Goal: Task Accomplishment & Management: Manage account settings

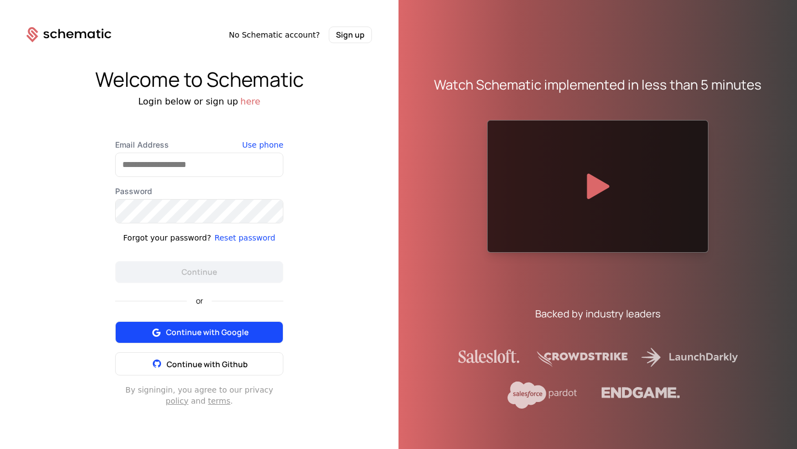
click at [232, 327] on span "Continue with Google" at bounding box center [207, 332] width 82 height 11
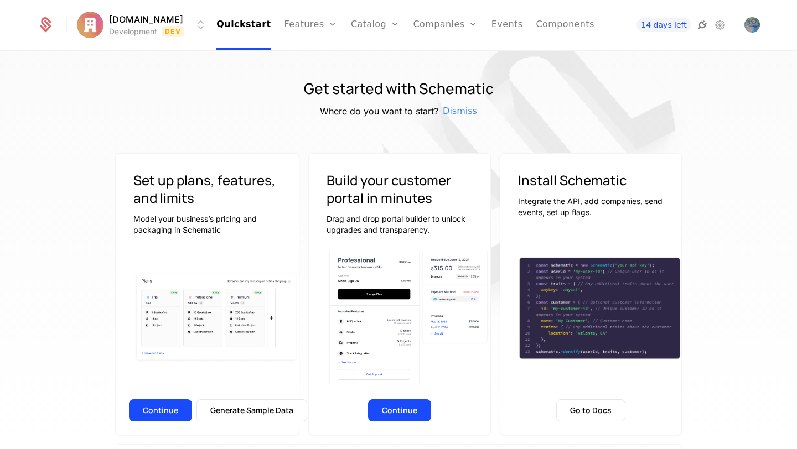
click at [701, 23] on icon at bounding box center [701, 24] width 13 height 13
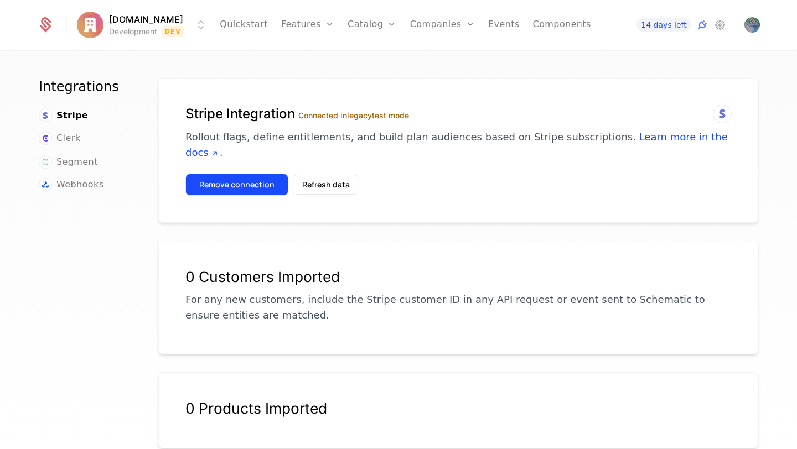
click at [252, 175] on button "Remove connection" at bounding box center [236, 185] width 103 height 22
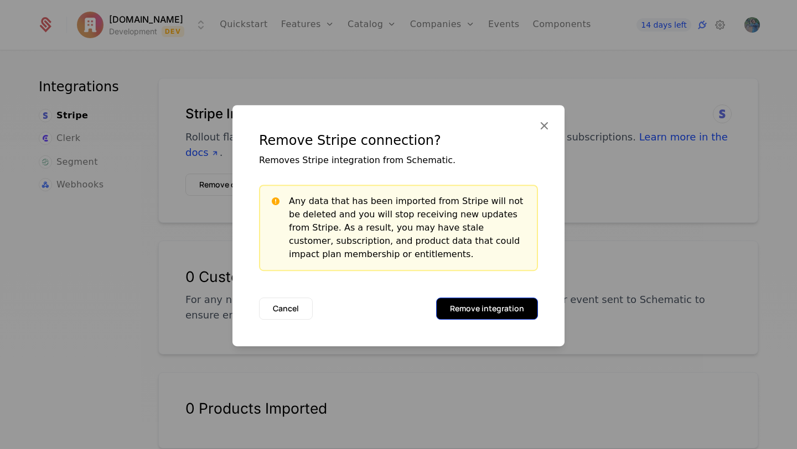
click at [501, 305] on button "Remove integration" at bounding box center [487, 309] width 102 height 22
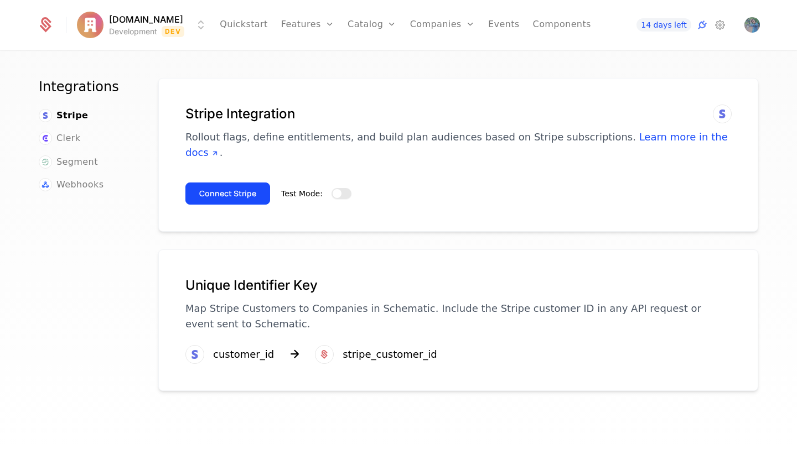
click at [337, 189] on span "button" at bounding box center [336, 193] width 9 height 9
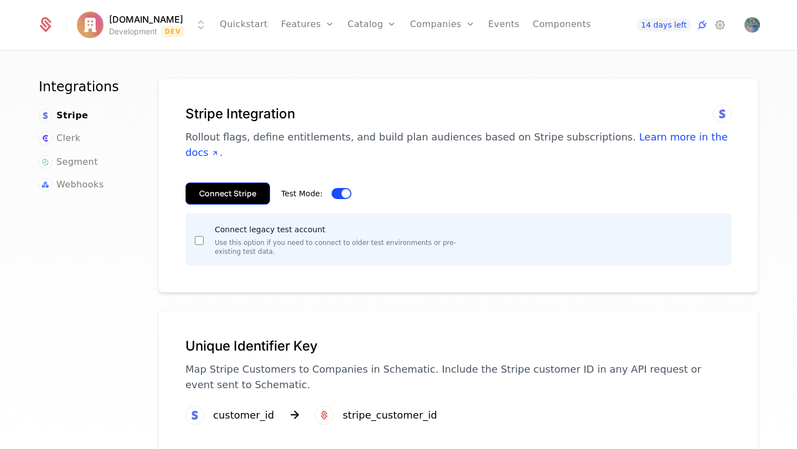
click at [253, 183] on button "Connect Stripe" at bounding box center [227, 194] width 85 height 22
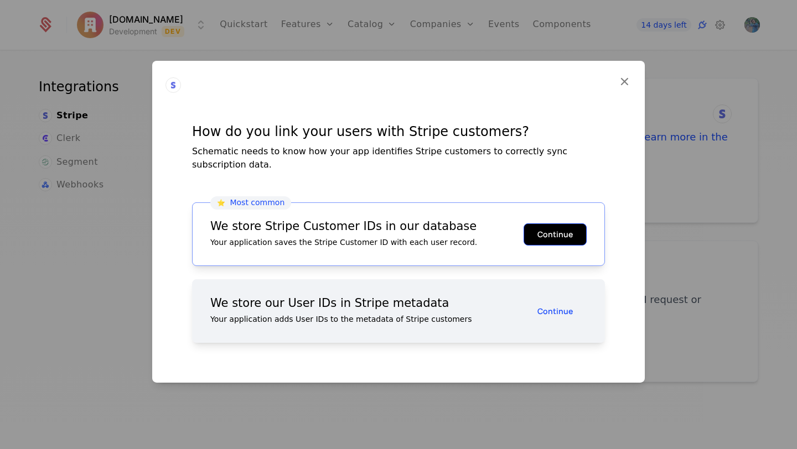
click at [548, 225] on button "Continue" at bounding box center [554, 234] width 63 height 22
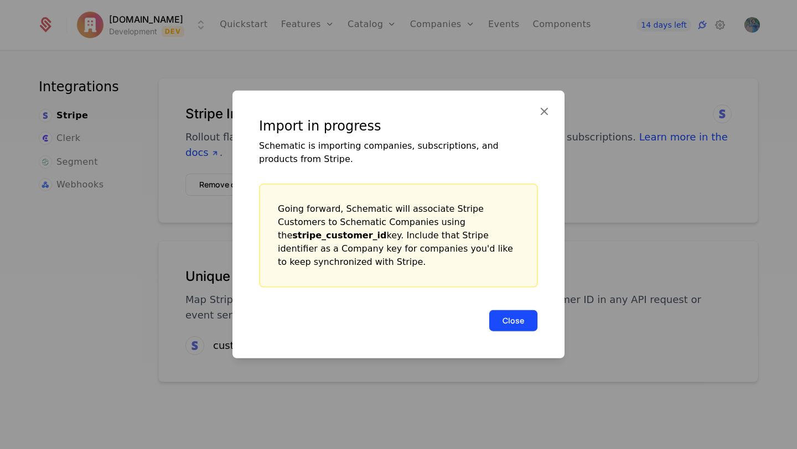
click at [526, 317] on button "Close" at bounding box center [512, 321] width 49 height 22
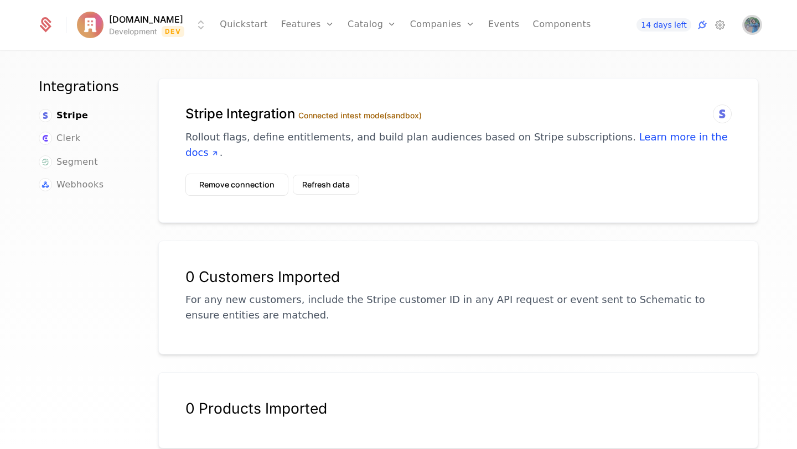
click at [747, 27] on img "Open user button" at bounding box center [751, 24] width 15 height 15
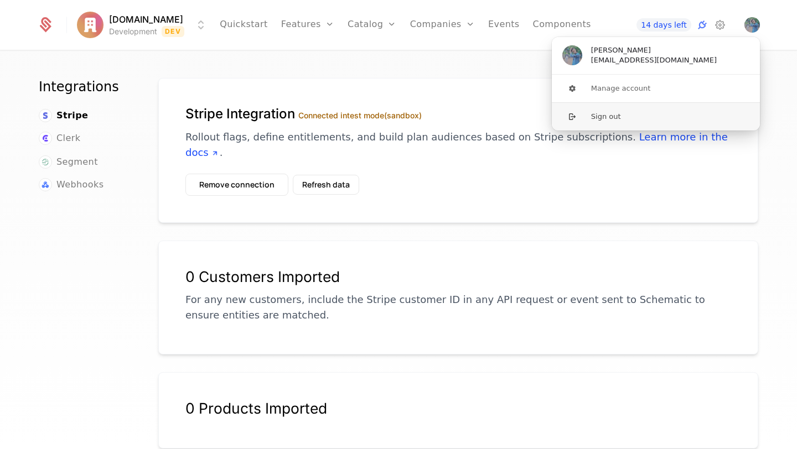
click at [625, 118] on button "Sign out" at bounding box center [655, 116] width 209 height 28
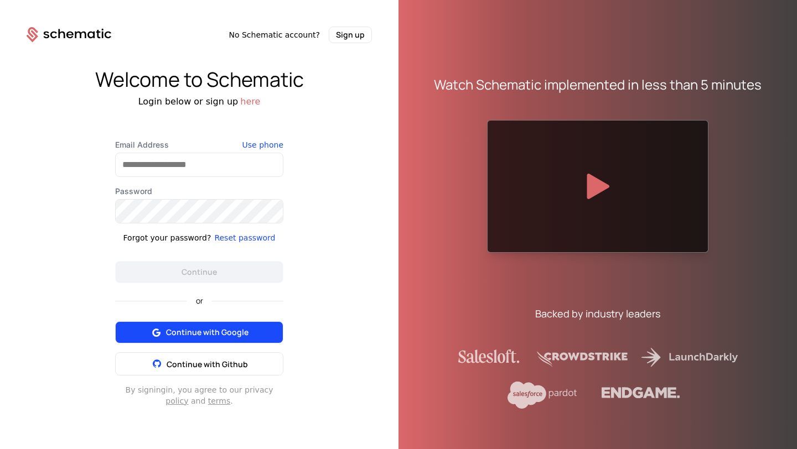
click at [193, 327] on span "Continue with Google" at bounding box center [207, 332] width 82 height 11
